Goal: Check status

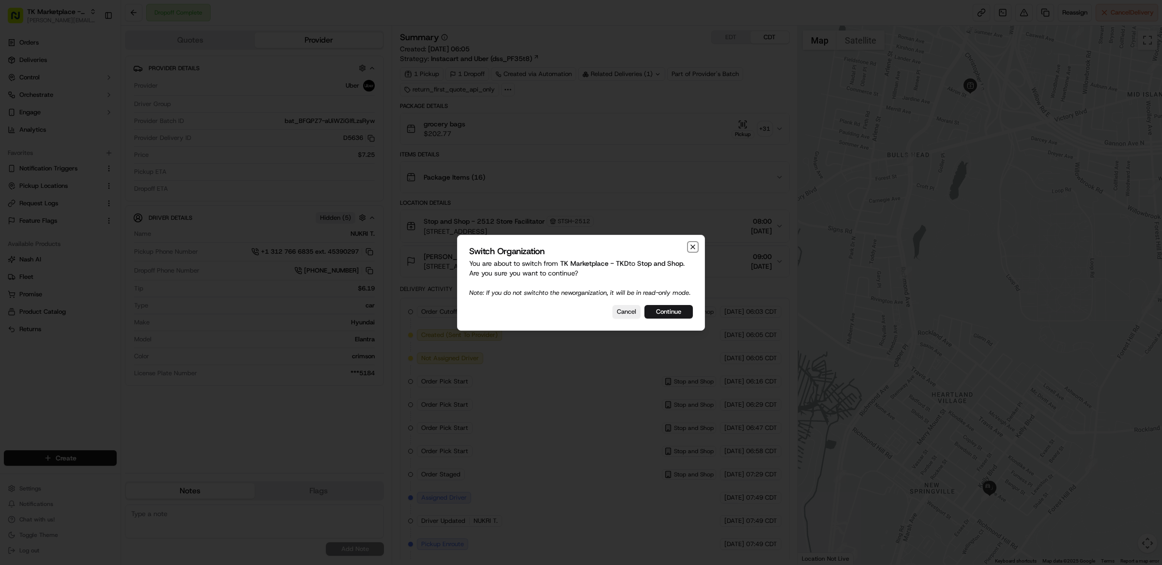
click at [693, 245] on icon "button" at bounding box center [693, 247] width 4 height 4
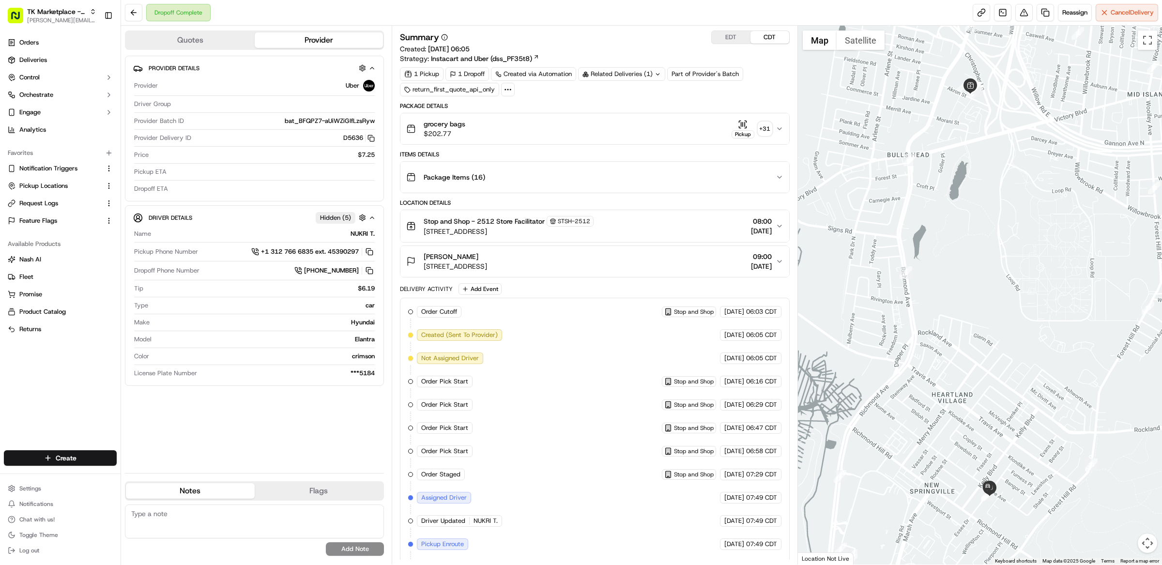
click at [200, 46] on button "Quotes" at bounding box center [190, 39] width 129 height 15
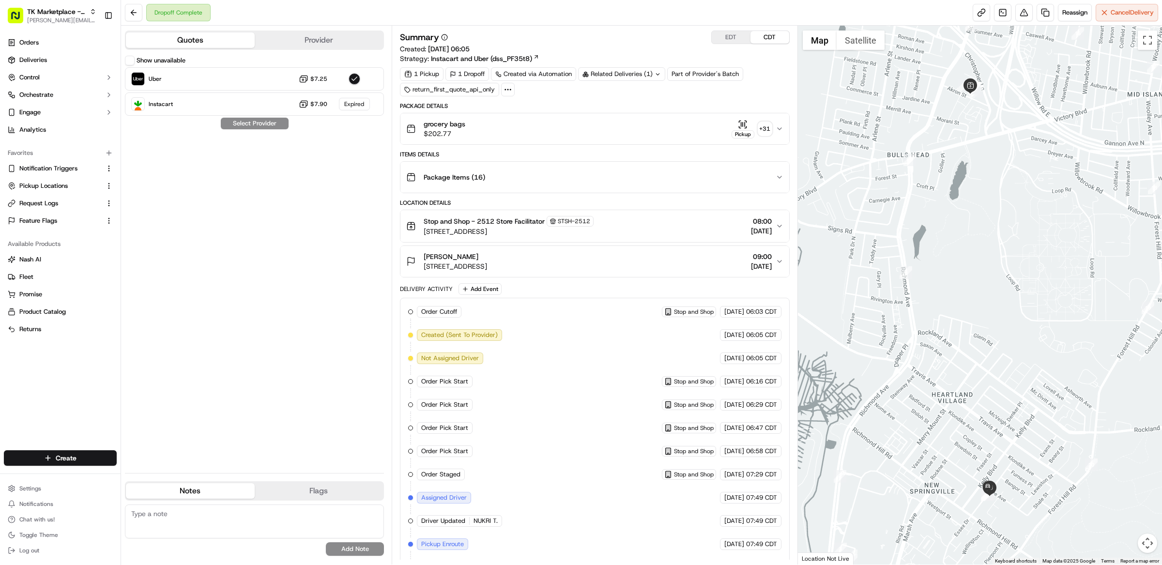
click at [625, 96] on div "1 Pickup 1 Dropoff Created via Automation Related Deliveries (1) Part of Provid…" at bounding box center [595, 81] width 390 height 29
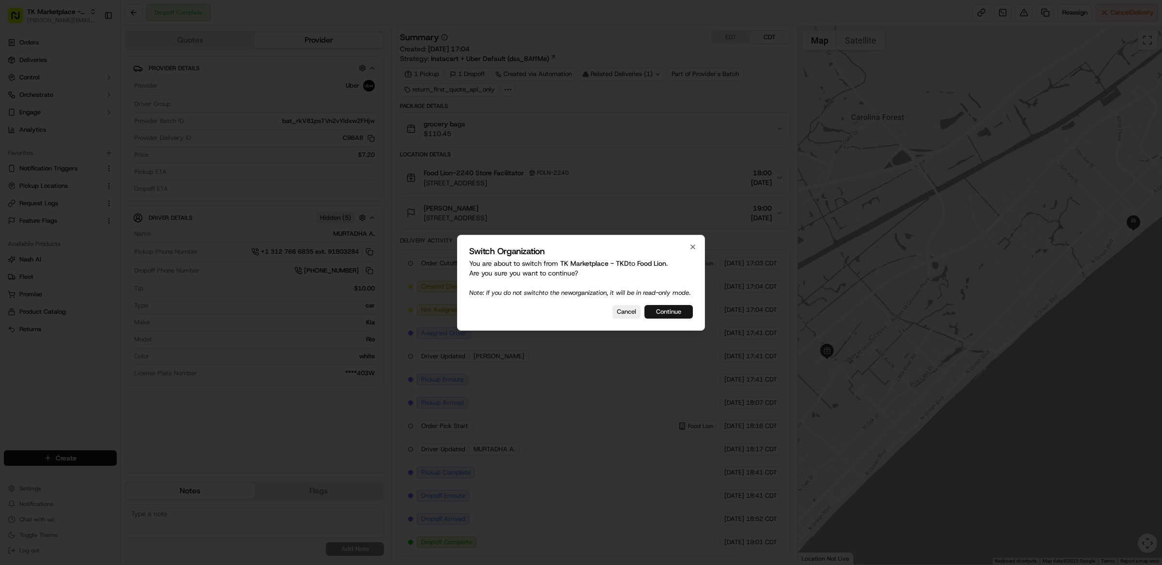
click at [662, 315] on button "Continue" at bounding box center [668, 312] width 48 height 14
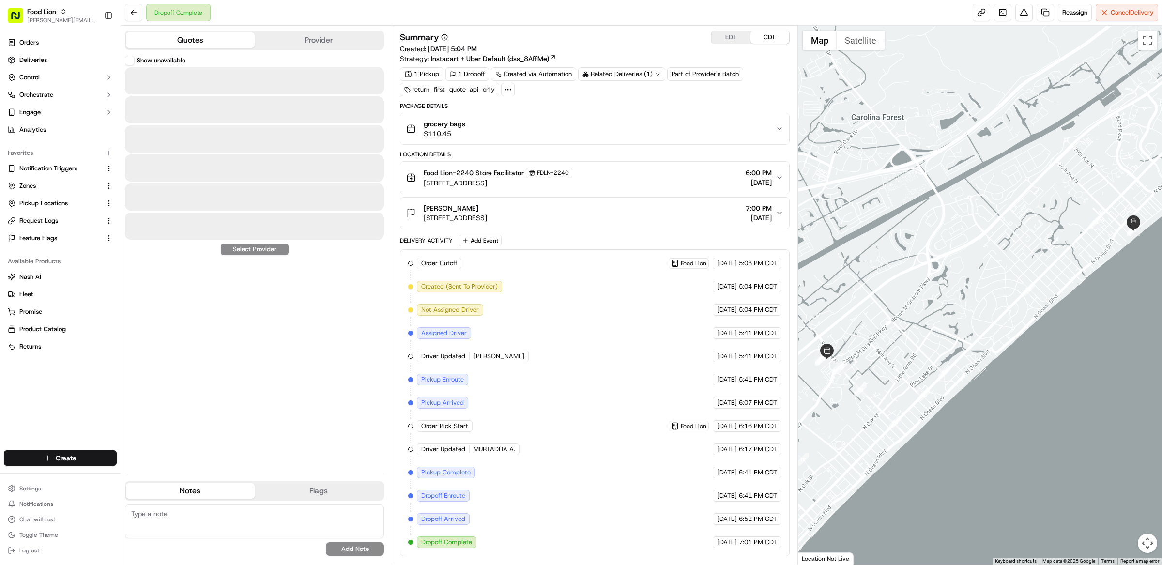
click at [192, 37] on button "Quotes" at bounding box center [190, 39] width 129 height 15
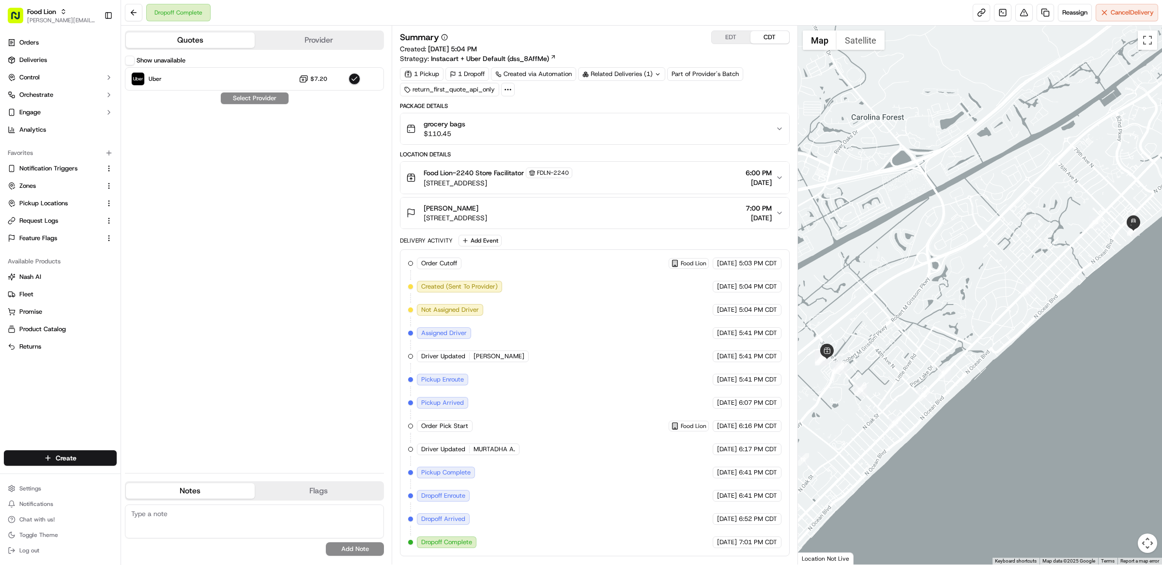
click at [132, 60] on button "Show unavailable" at bounding box center [130, 61] width 10 height 10
drag, startPoint x: 412, startPoint y: 91, endPoint x: 300, endPoint y: 103, distance: 113.0
click at [336, 154] on div "Show unavailable Uber $7.20 Instacart Failed Select Provider" at bounding box center [254, 261] width 259 height 410
